Goal: Information Seeking & Learning: Learn about a topic

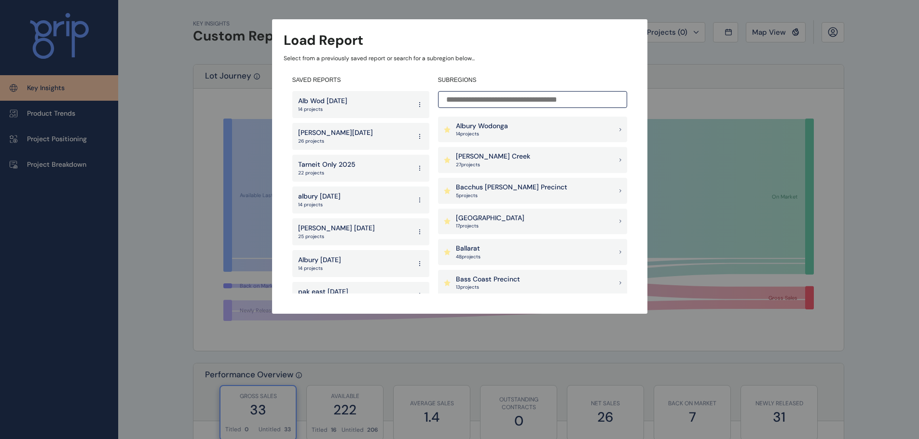
click at [518, 99] on input at bounding box center [532, 99] width 189 height 17
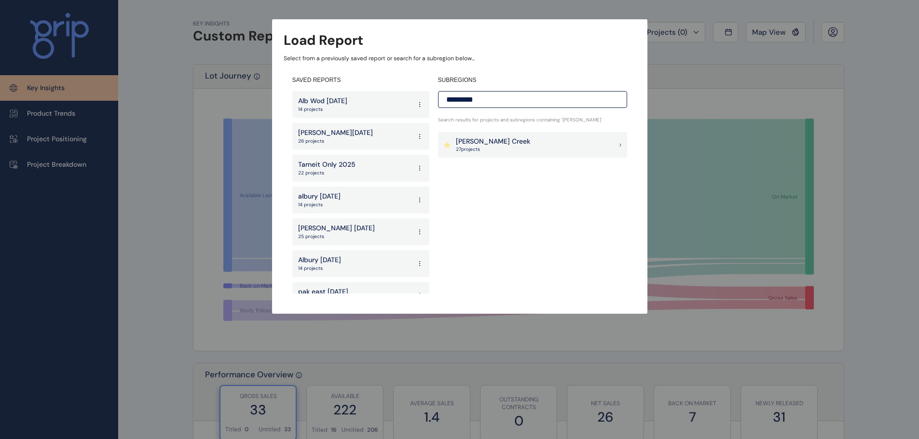
type input "*********"
click at [519, 149] on div "[PERSON_NAME] Creek 27 project s" at bounding box center [532, 145] width 189 height 26
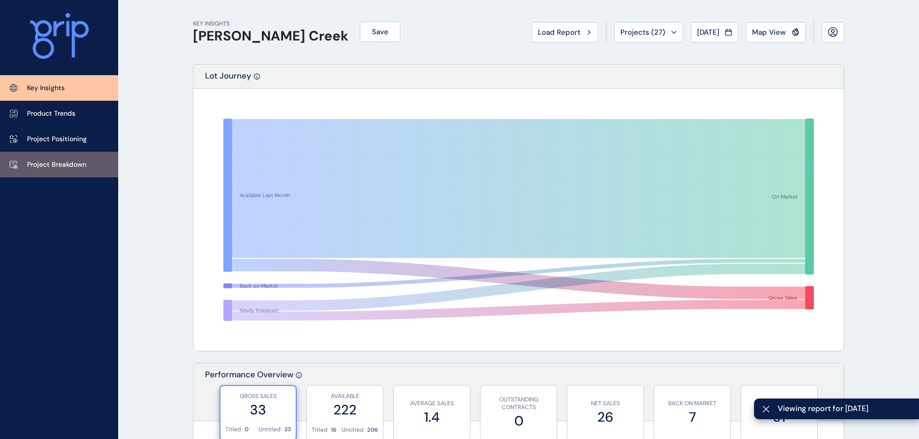
click at [67, 163] on p "Project Breakdown" at bounding box center [56, 165] width 59 height 10
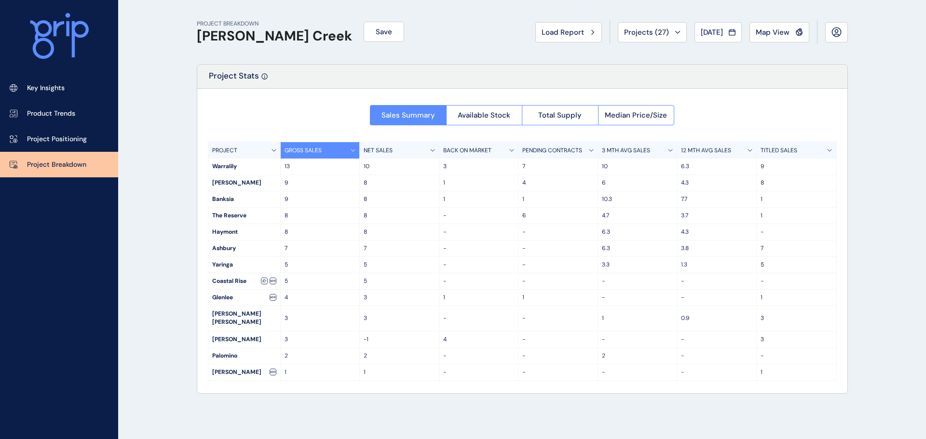
click at [631, 147] on p "3 MTH AVG SALES" at bounding box center [626, 151] width 48 height 8
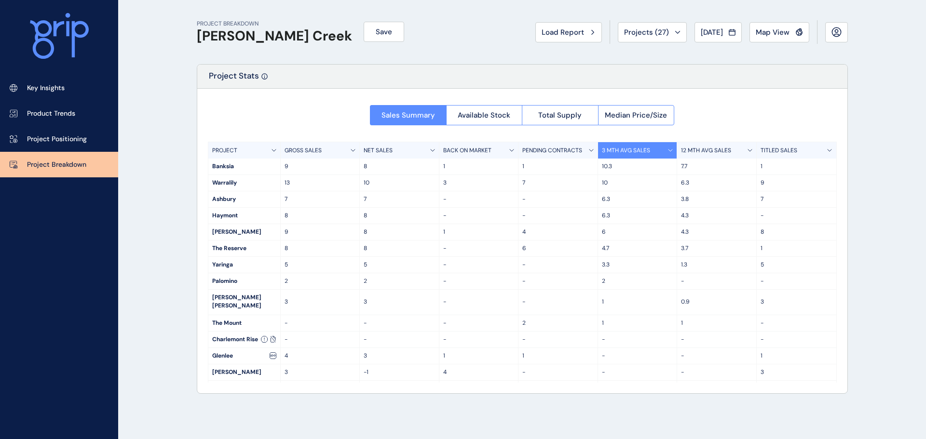
click at [699, 151] on p "12 MTH AVG SALES" at bounding box center [706, 151] width 50 height 8
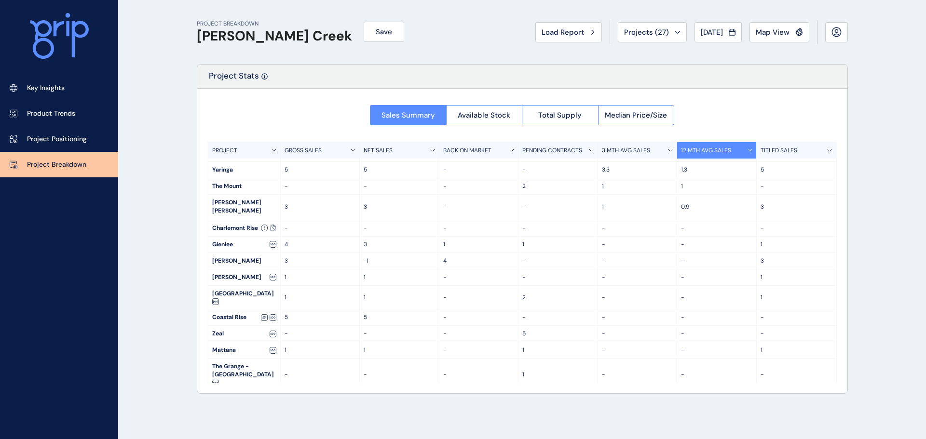
scroll to position [103, 0]
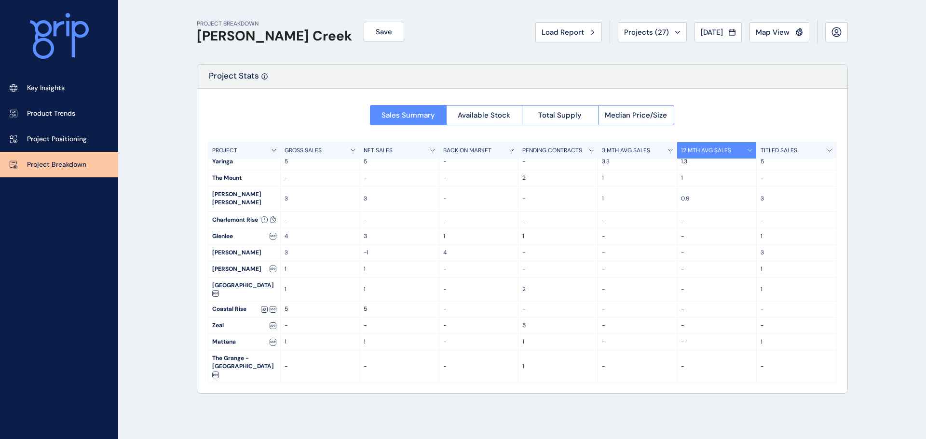
click at [669, 363] on p "-" at bounding box center [637, 367] width 71 height 8
click at [561, 114] on span "Total Supply" at bounding box center [559, 115] width 43 height 10
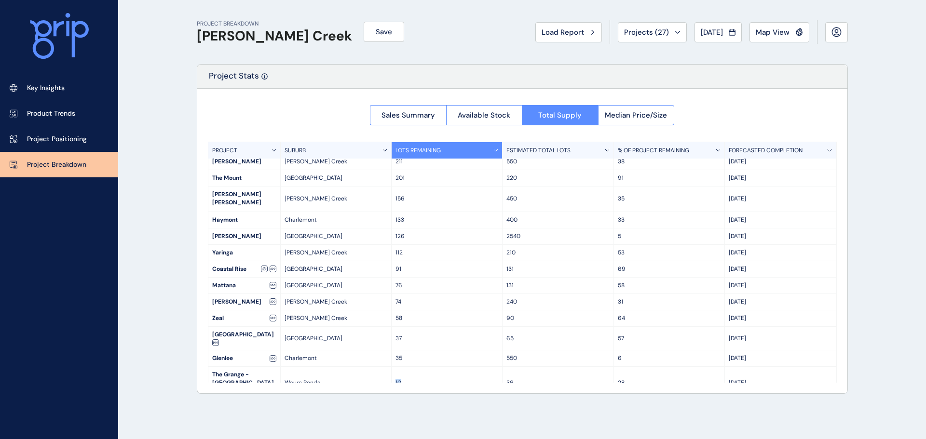
drag, startPoint x: 415, startPoint y: 365, endPoint x: 384, endPoint y: 363, distance: 31.4
click at [384, 367] on div "The Grange - [GEOGRAPHIC_DATA] [GEOGRAPHIC_DATA] 10 36 [DATE]" at bounding box center [522, 383] width 628 height 32
click at [449, 379] on p "10" at bounding box center [446, 383] width 103 height 8
click at [408, 367] on div "10" at bounding box center [447, 383] width 111 height 32
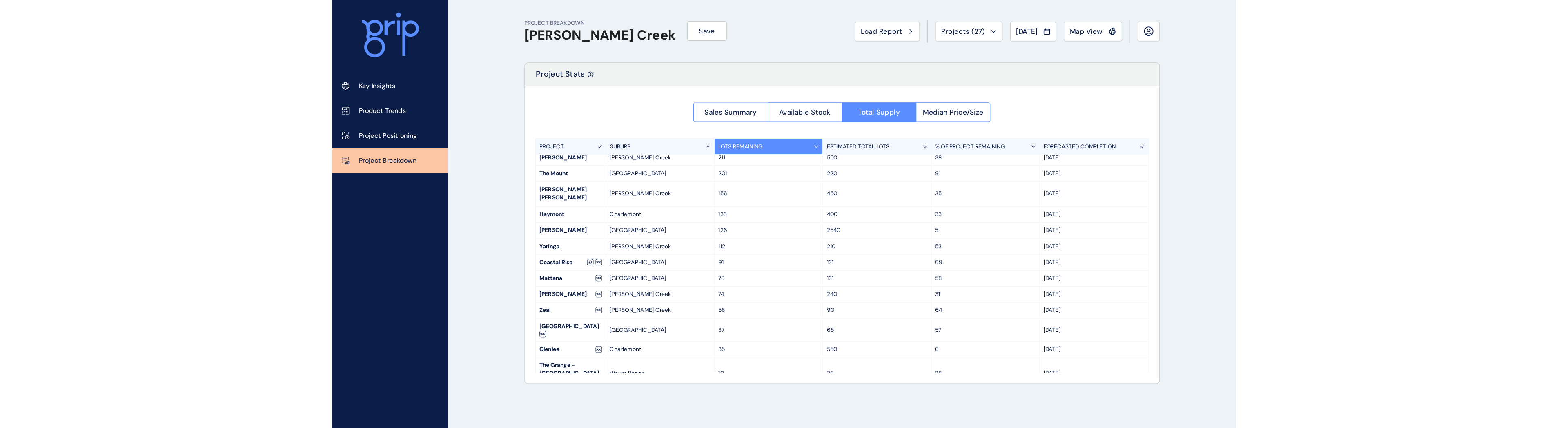
scroll to position [0, 0]
